Goal: Task Accomplishment & Management: Manage account settings

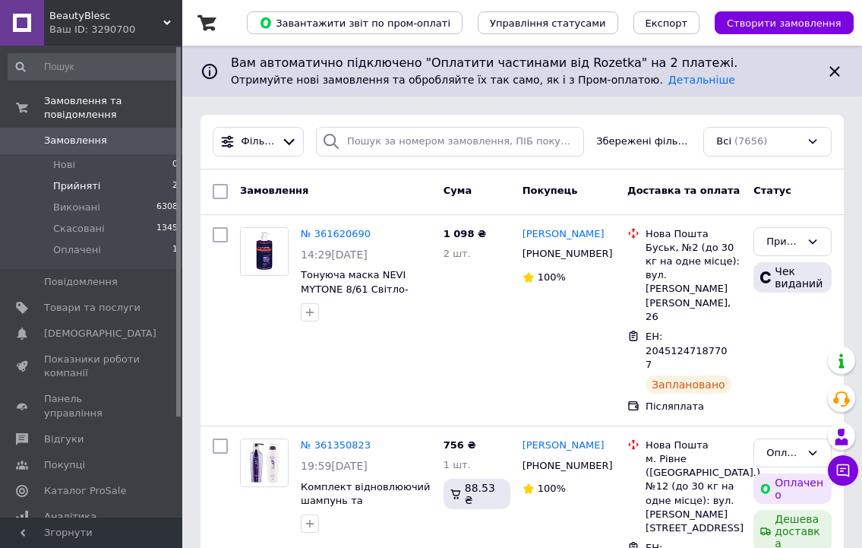
click at [148, 175] on li "Прийняті 2" at bounding box center [93, 185] width 187 height 21
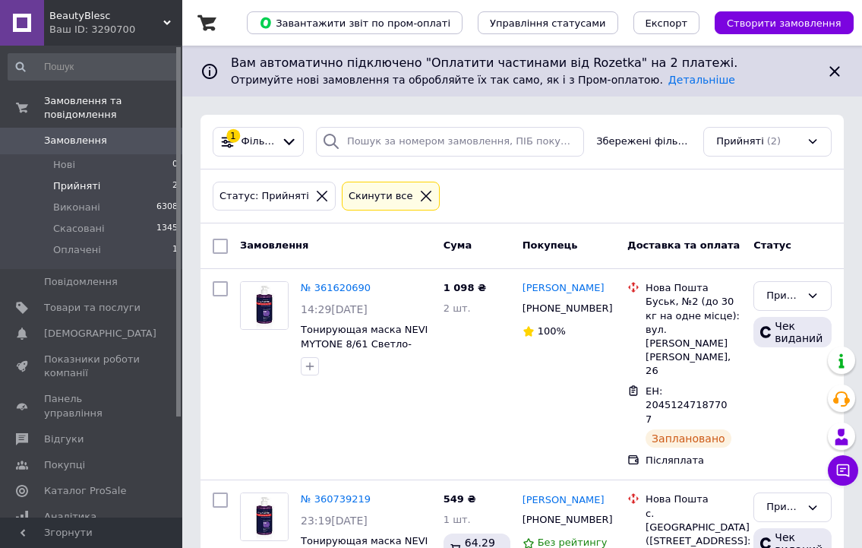
click at [109, 134] on span "Замовлення" at bounding box center [92, 141] width 96 height 14
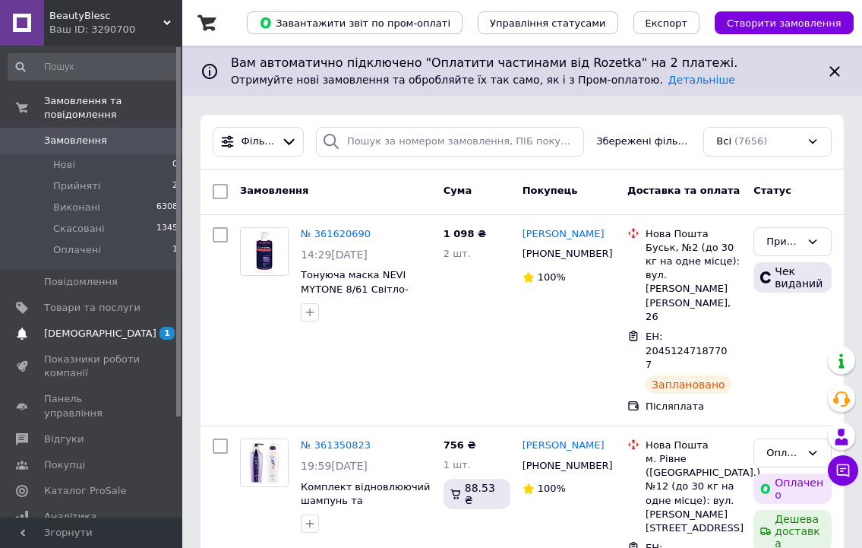
click at [116, 327] on span "[DEMOGRAPHIC_DATA]" at bounding box center [92, 334] width 96 height 14
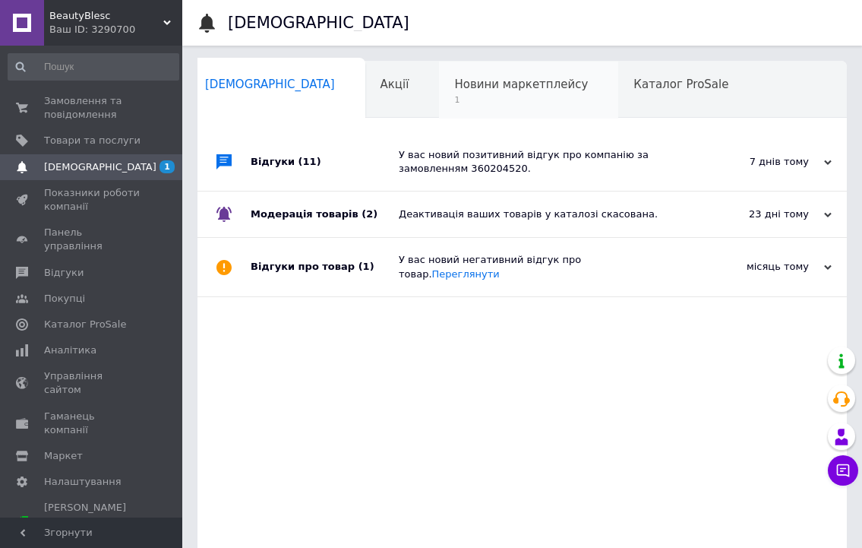
click at [468, 97] on span "1" at bounding box center [521, 99] width 134 height 11
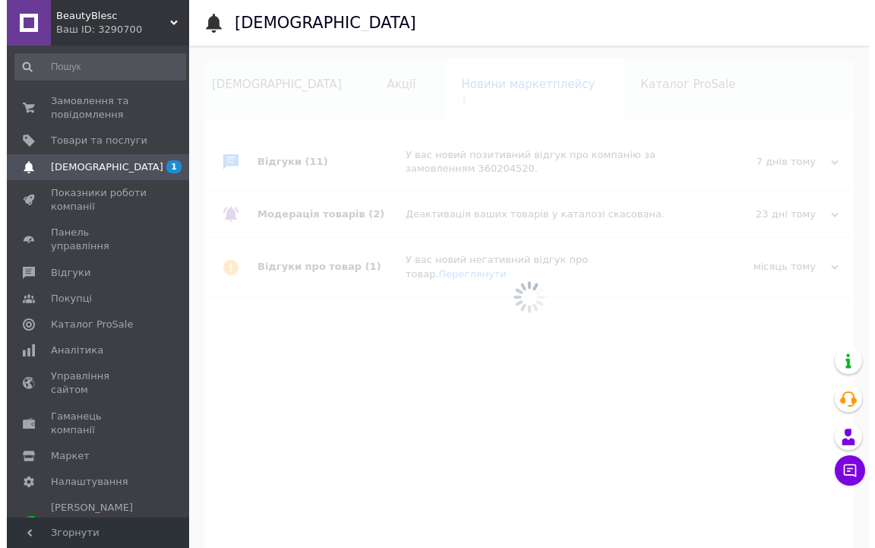
scroll to position [0, 103]
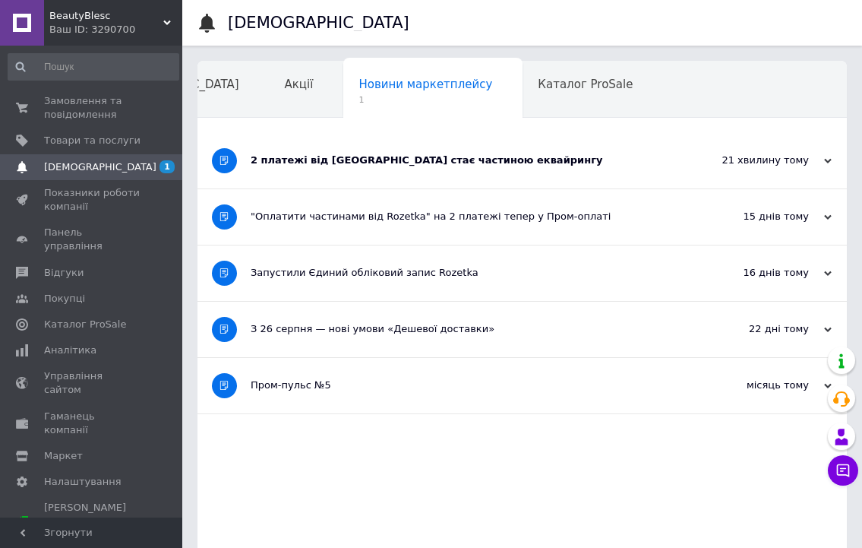
click at [536, 164] on div "2 платежі від [GEOGRAPHIC_DATA] стає частиною еквайрингу" at bounding box center [465, 160] width 429 height 14
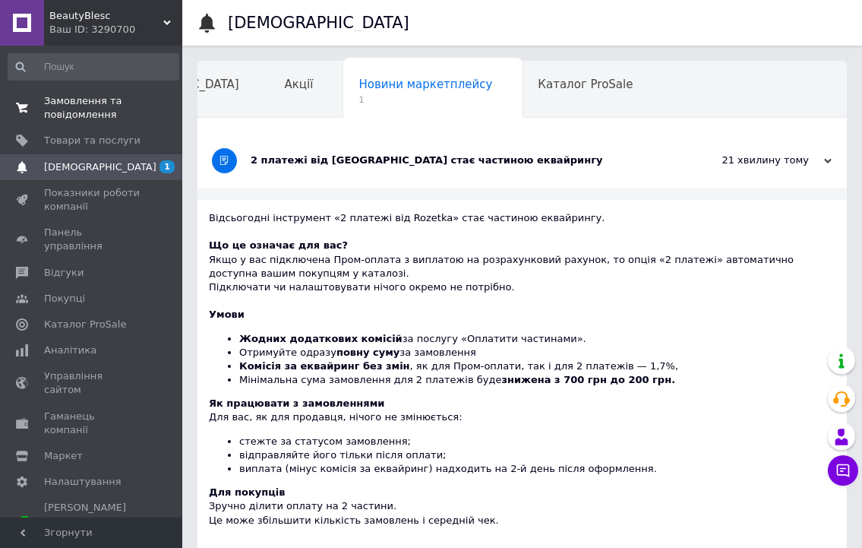
click at [91, 109] on span "Замовлення та повідомлення" at bounding box center [92, 107] width 96 height 27
